Goal: Navigation & Orientation: Find specific page/section

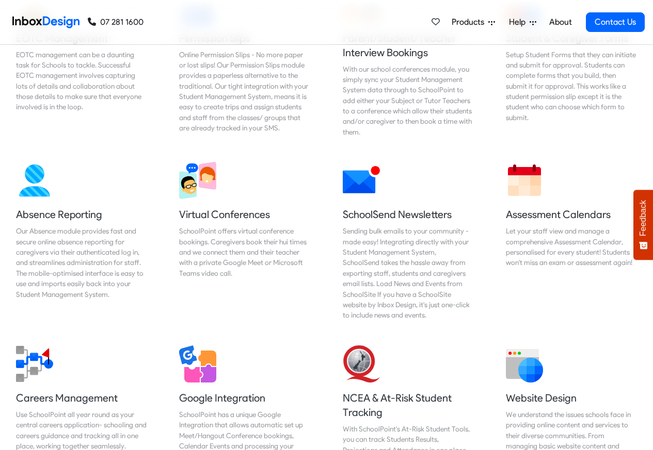
scroll to position [743, 0]
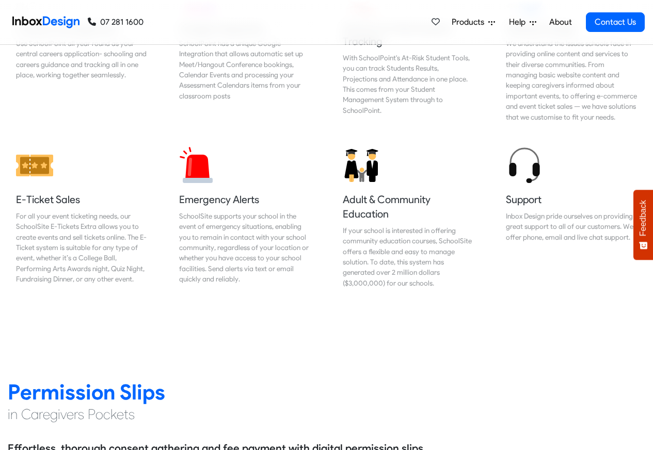
scroll to position [1176, 0]
